Goal: Navigation & Orientation: Find specific page/section

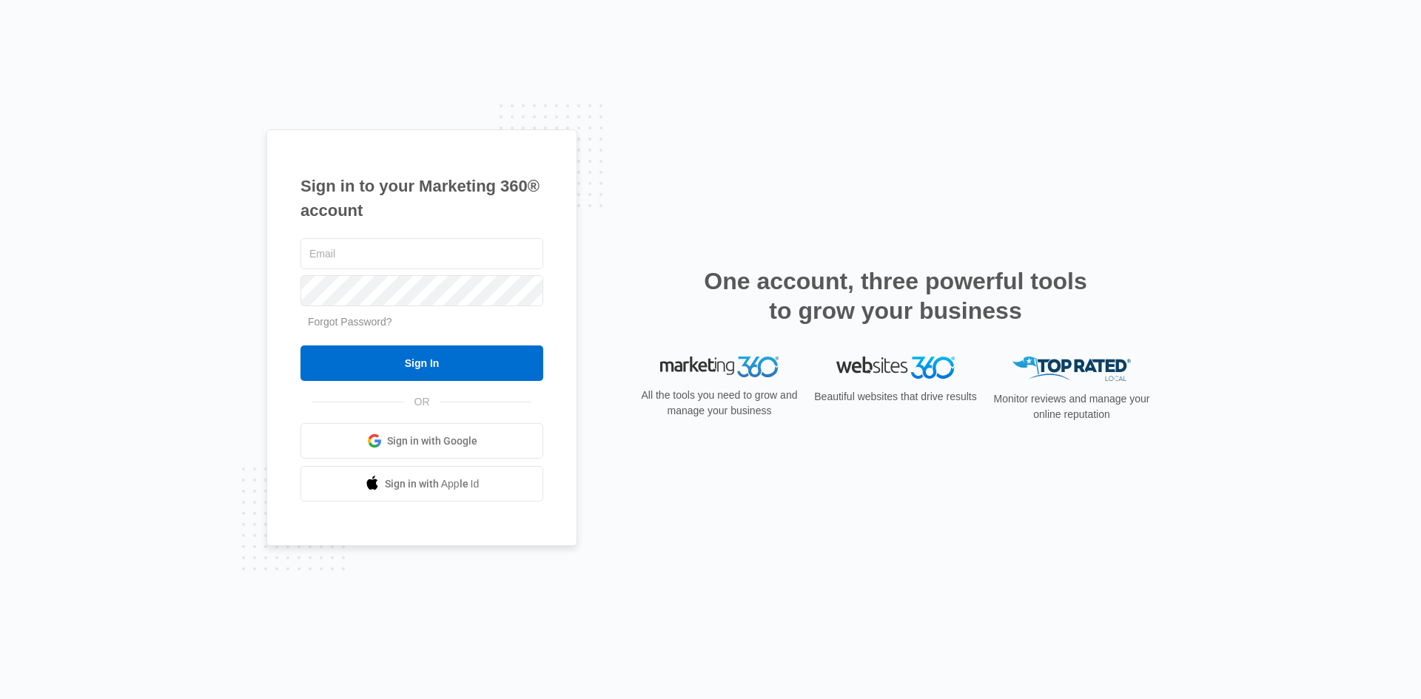
type input "[PERSON_NAME][EMAIL_ADDRESS][PERSON_NAME][DOMAIN_NAME]"
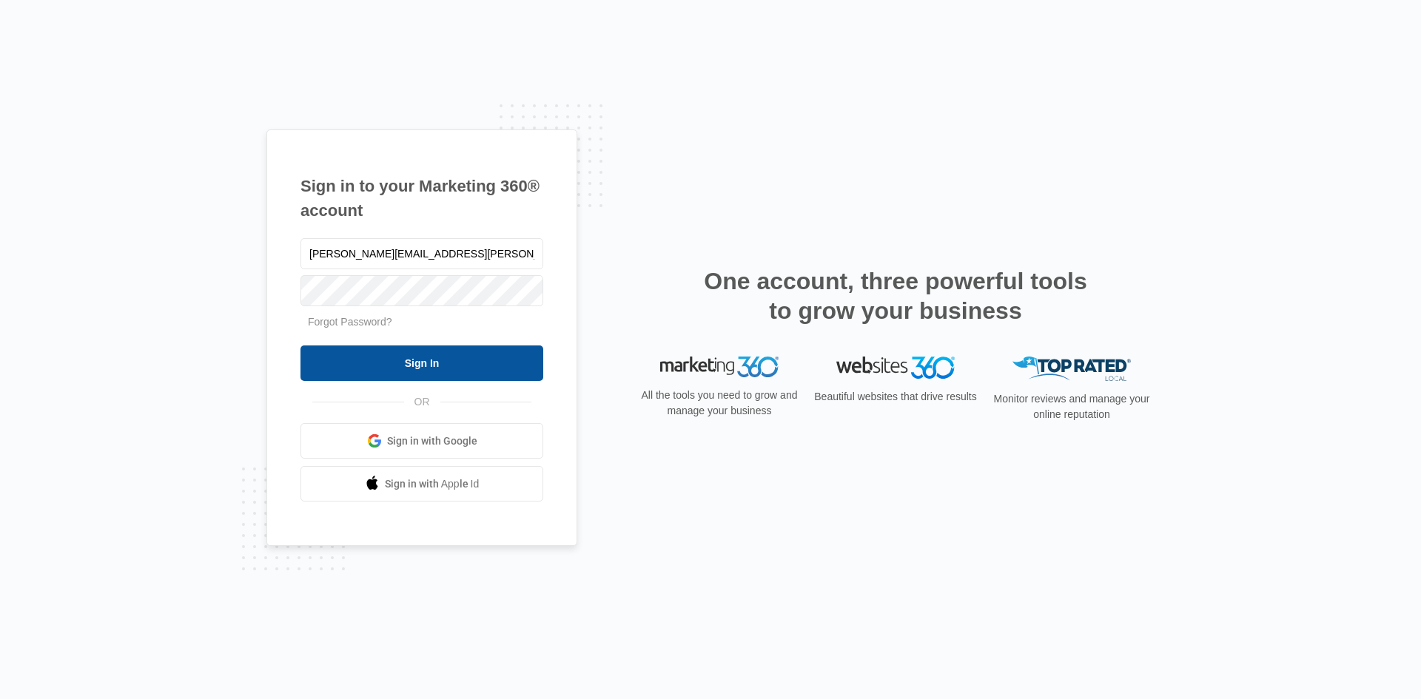
click at [420, 370] on input "Sign In" at bounding box center [422, 364] width 243 height 36
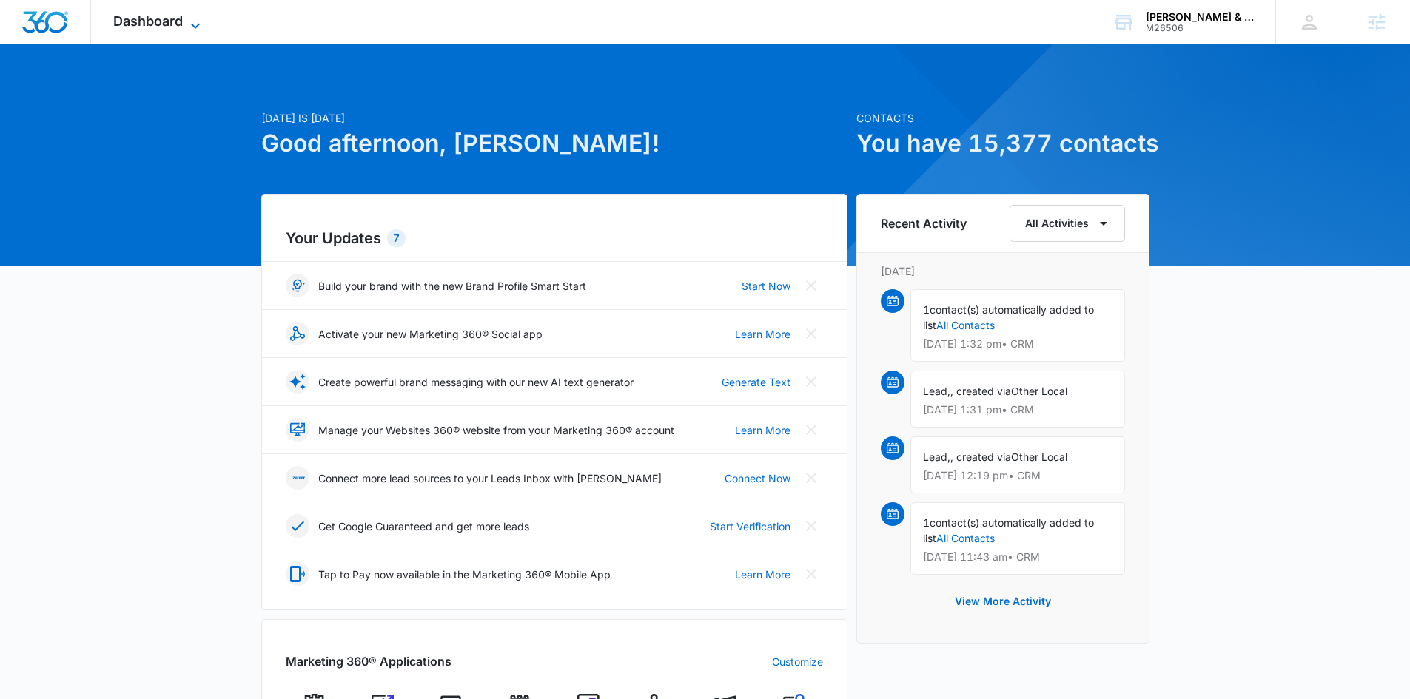
click at [171, 26] on span "Dashboard" at bounding box center [148, 21] width 70 height 16
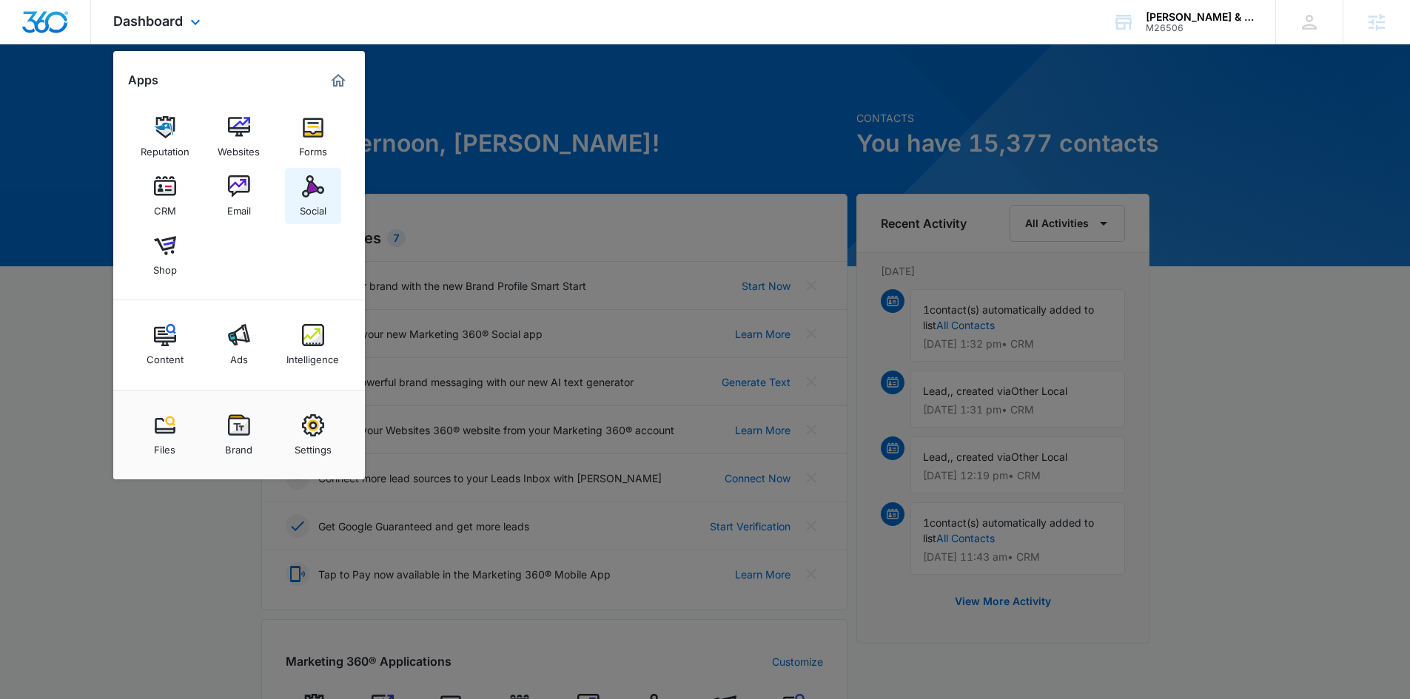
click at [315, 195] on img at bounding box center [313, 186] width 22 height 22
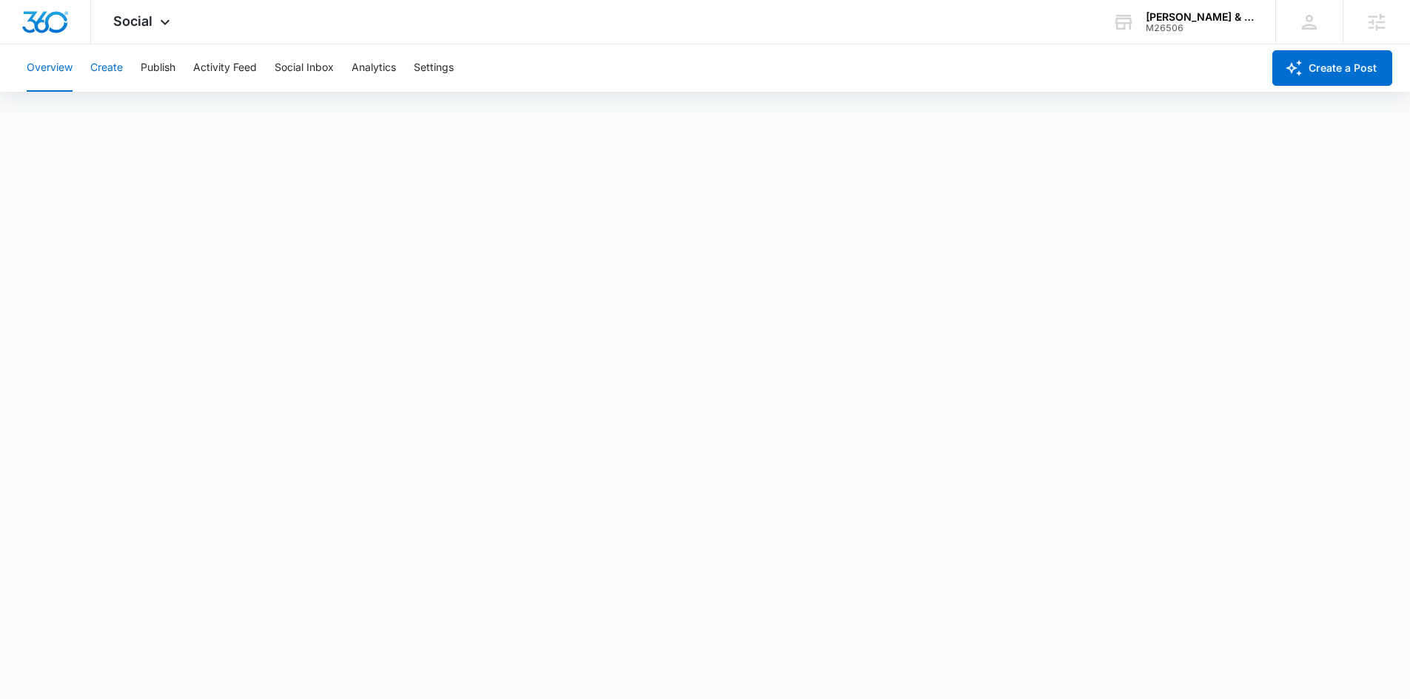
click at [107, 75] on button "Create" at bounding box center [106, 67] width 33 height 47
click at [537, 73] on div "Overview Create Publish Activity Feed Social Inbox Analytics Settings" at bounding box center [640, 67] width 1244 height 47
click at [169, 117] on button "Approvals" at bounding box center [145, 113] width 50 height 41
